Goal: Information Seeking & Learning: Learn about a topic

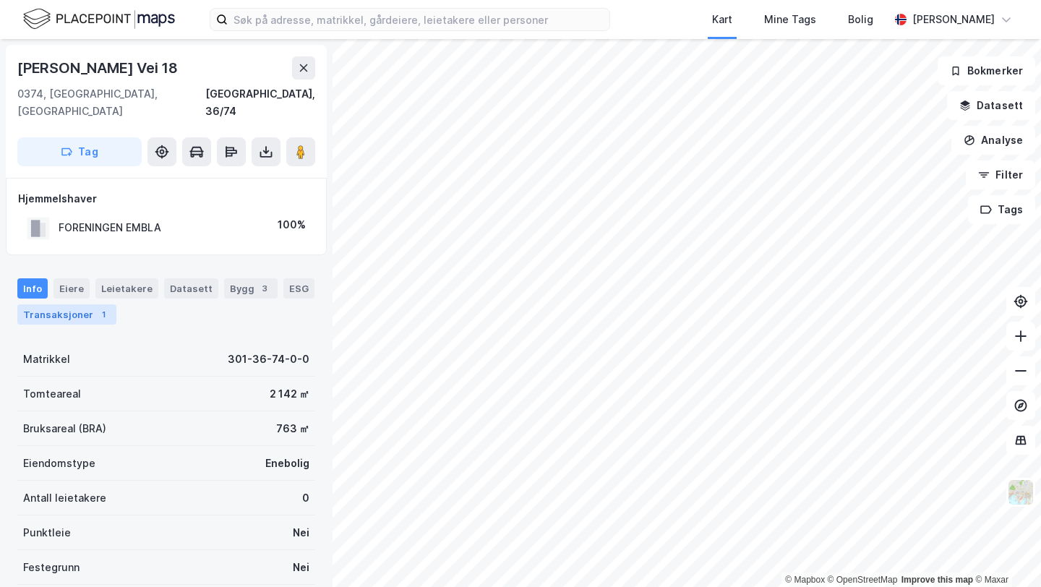
click at [75, 304] on div "Transaksjoner 1" at bounding box center [66, 314] width 99 height 20
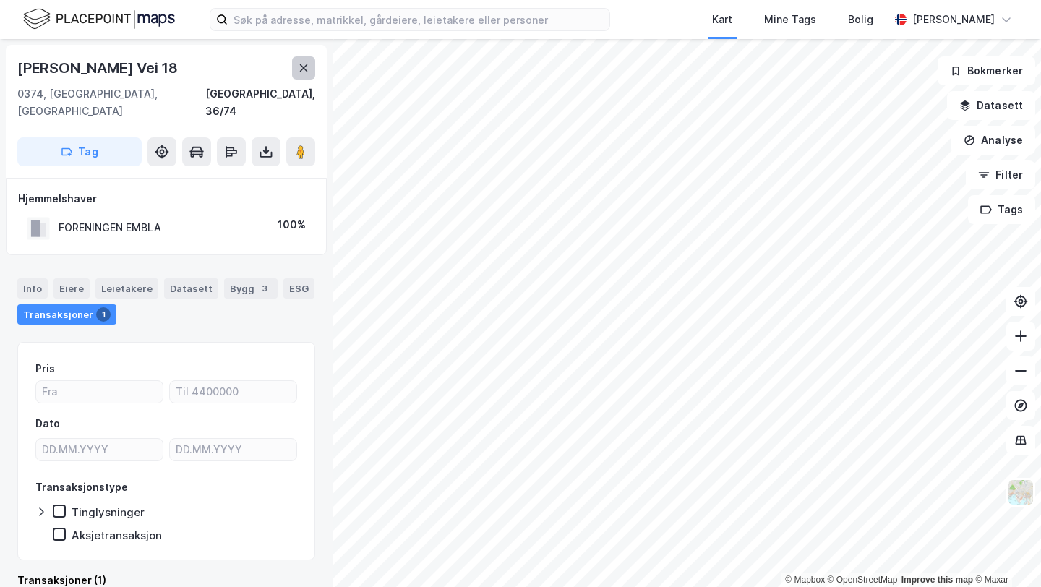
click at [303, 70] on icon at bounding box center [304, 68] width 12 height 12
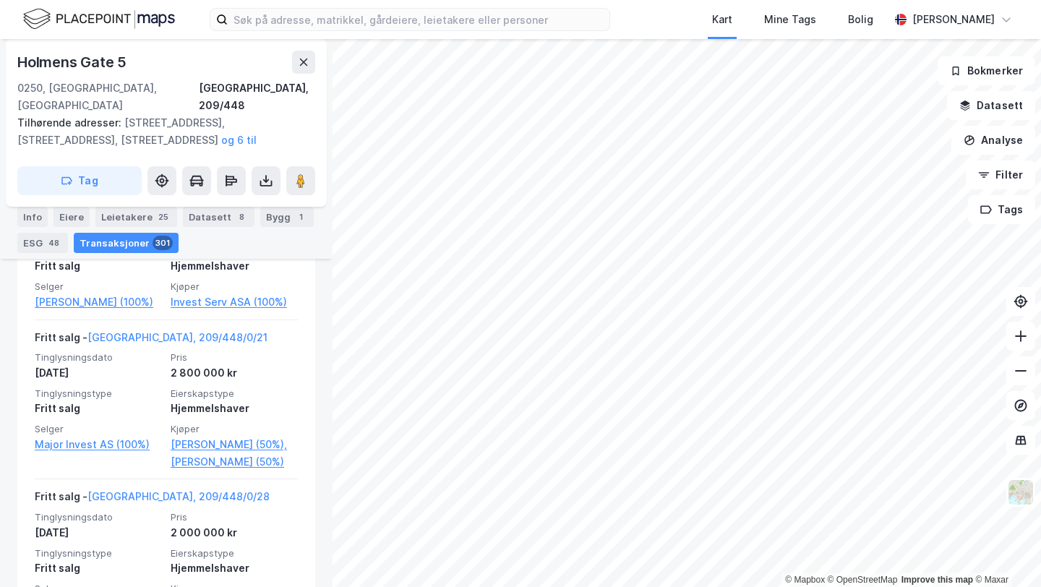
scroll to position [32284, 0]
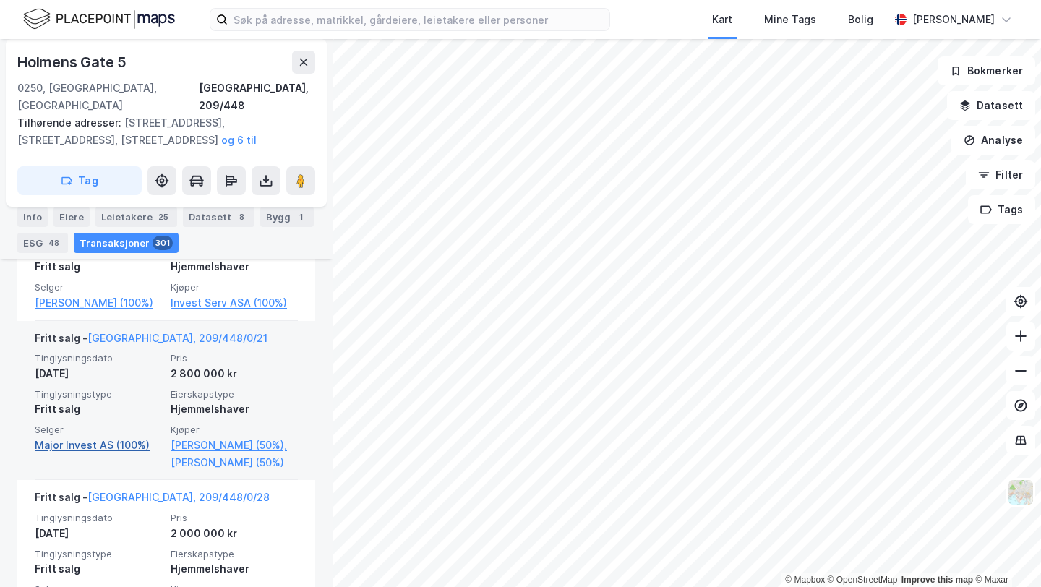
click at [81, 454] on link "Major Invest AS (100%)" at bounding box center [98, 445] width 127 height 17
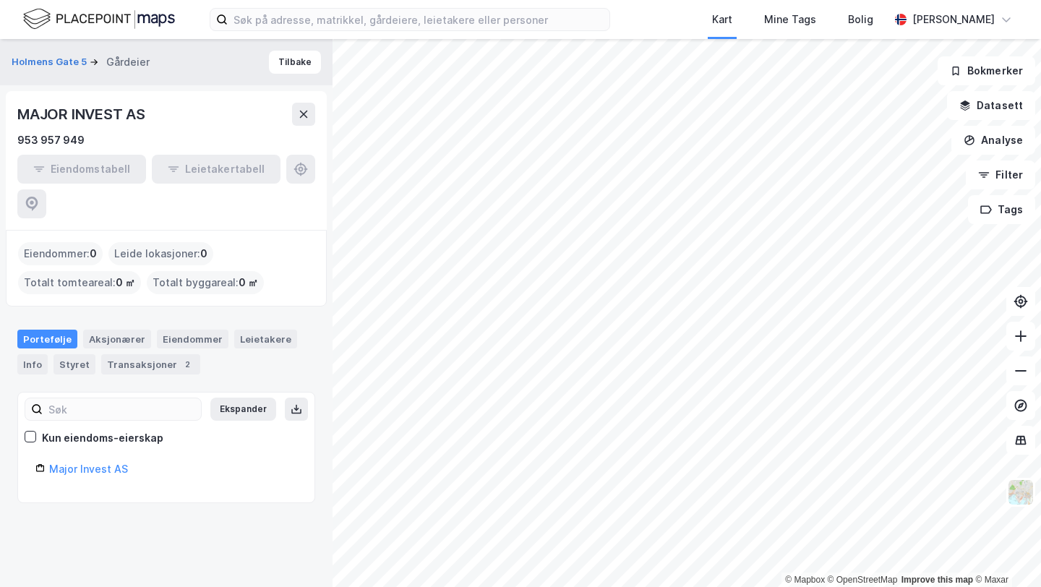
click at [110, 312] on div "Portefølje Aksjonærer Eiendommer Leietakere Info Styret Transaksjoner 2" at bounding box center [166, 346] width 333 height 68
click at [115, 330] on div "Aksjonærer" at bounding box center [117, 339] width 68 height 19
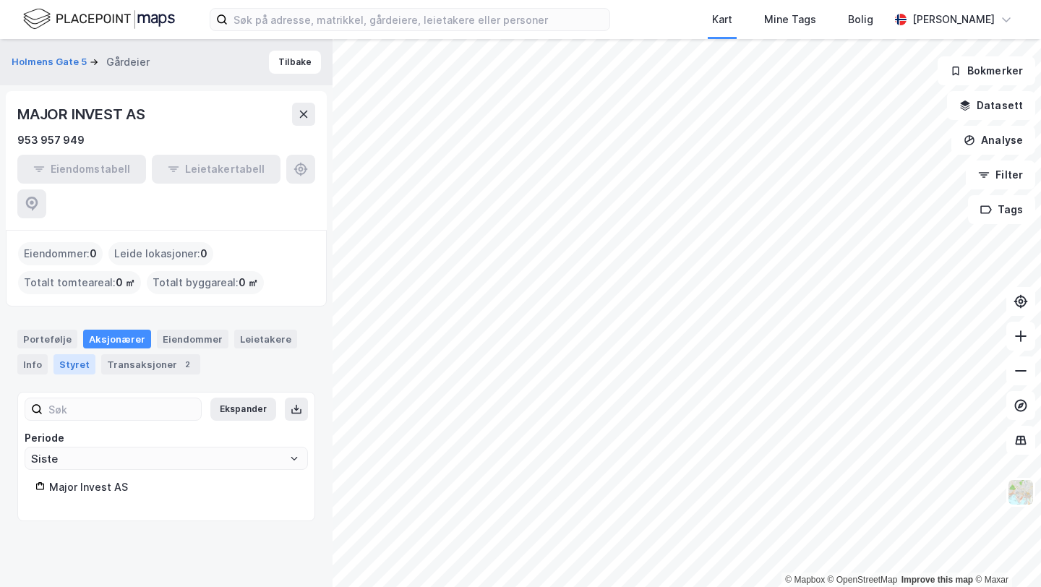
click at [72, 354] on div "Styret" at bounding box center [74, 364] width 42 height 20
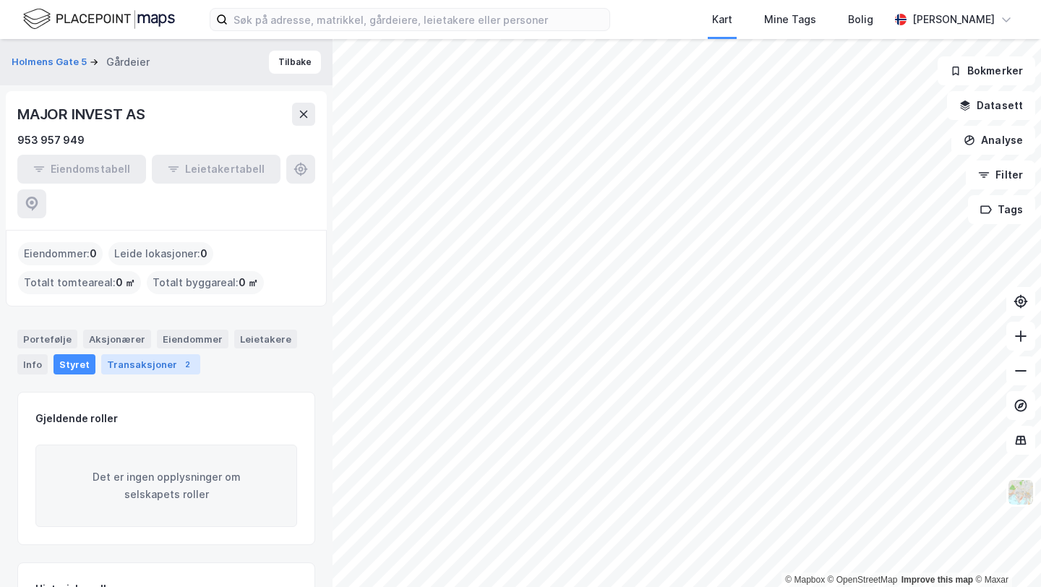
click at [168, 354] on div "Transaksjoner 2" at bounding box center [150, 364] width 99 height 20
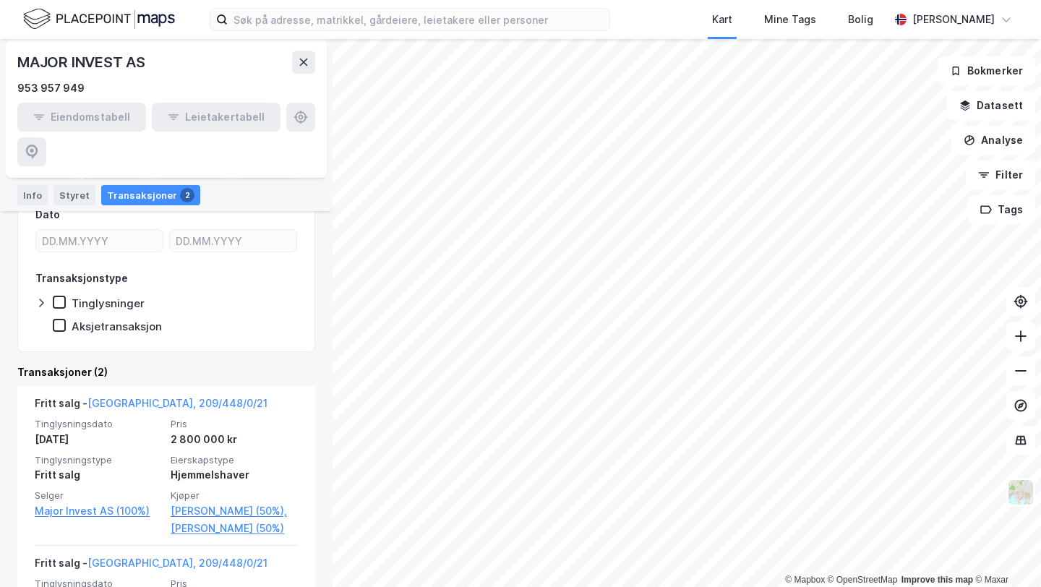
scroll to position [342, 0]
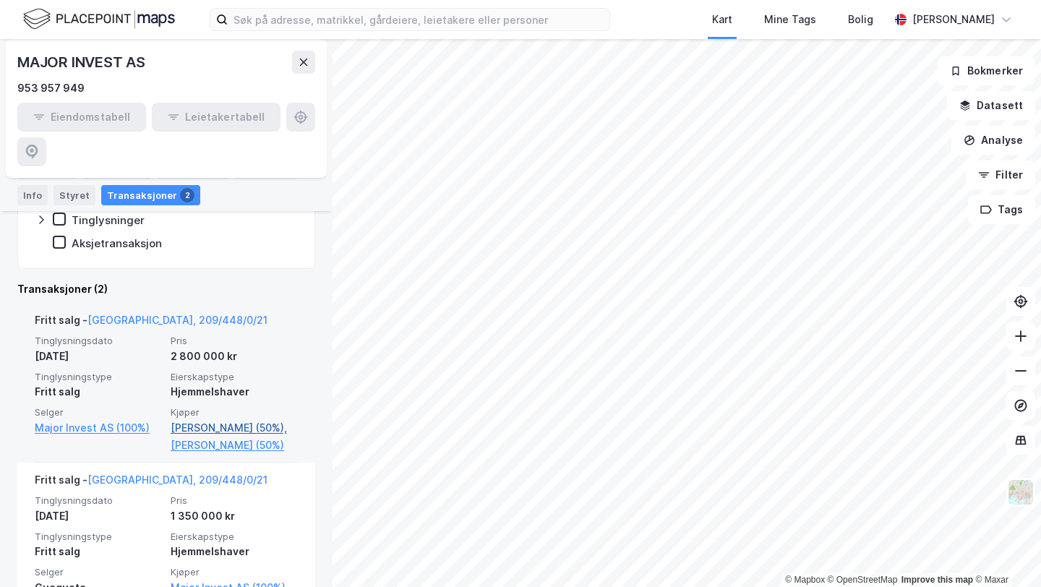
click at [207, 419] on link "[PERSON_NAME] (50%)," at bounding box center [234, 427] width 127 height 17
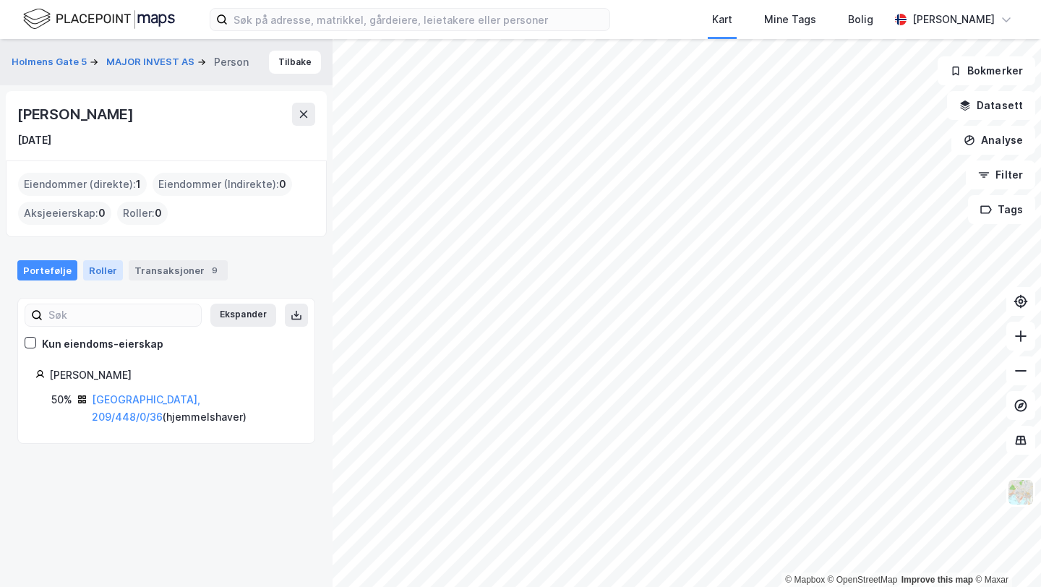
click at [93, 270] on div "Roller" at bounding box center [103, 270] width 40 height 20
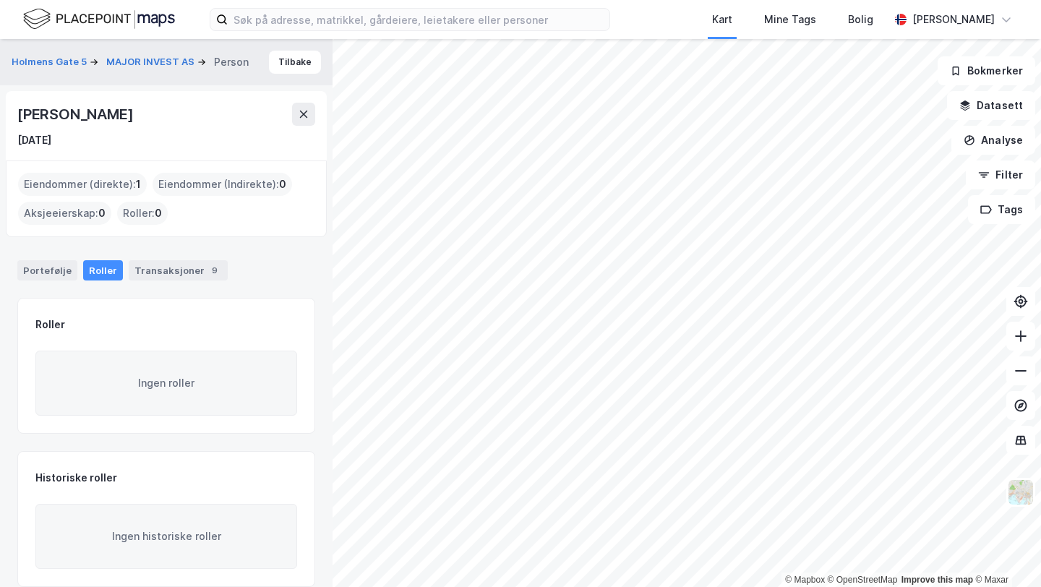
scroll to position [17, 0]
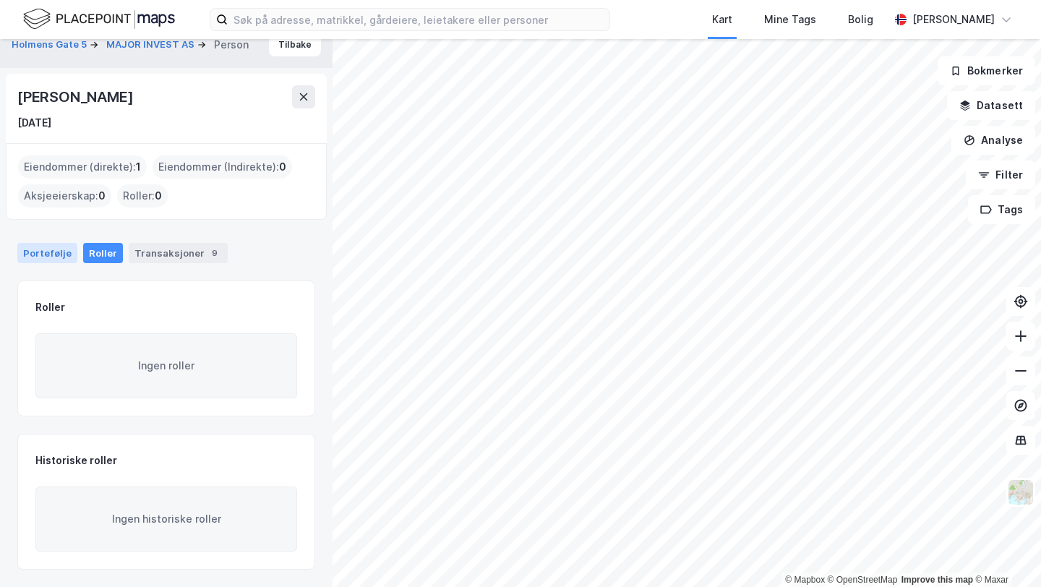
click at [50, 262] on div "Portefølje" at bounding box center [47, 253] width 60 height 20
